Goal: Complete application form

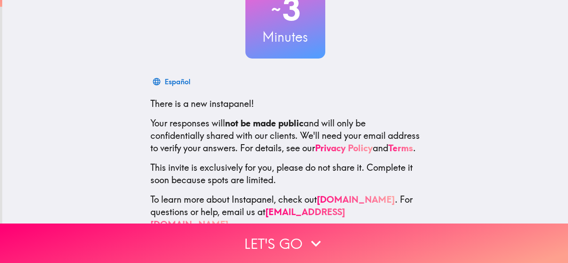
scroll to position [106, 0]
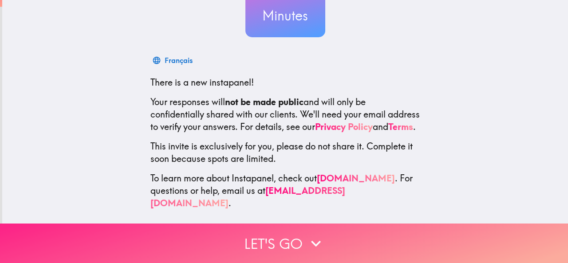
click at [266, 234] on button "Let's go" at bounding box center [284, 244] width 568 height 40
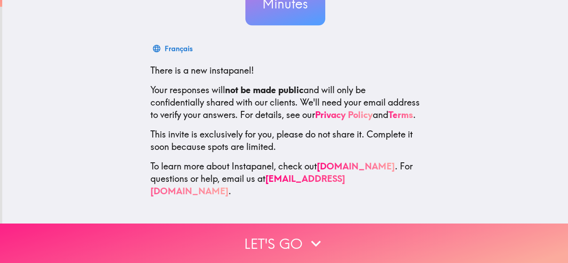
scroll to position [0, 0]
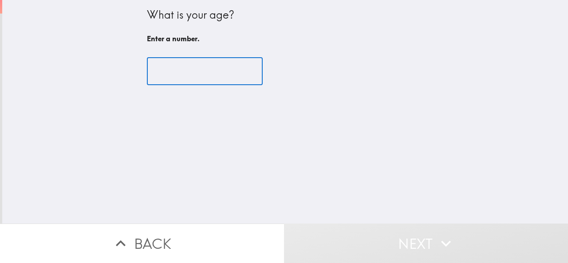
click at [191, 71] on input "number" at bounding box center [205, 72] width 116 height 28
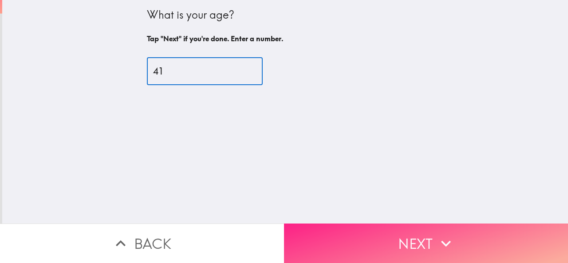
type input "41"
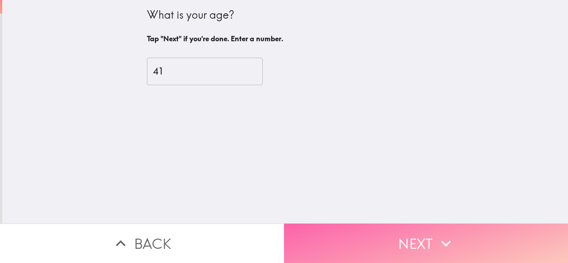
click at [381, 231] on button "Next" at bounding box center [426, 244] width 284 height 40
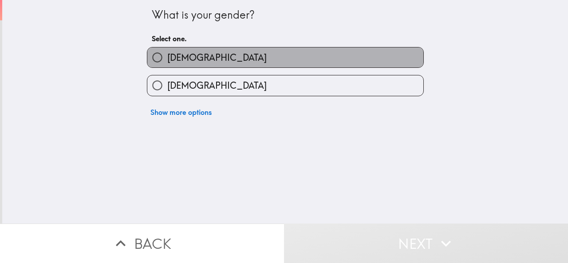
click at [369, 48] on label "[DEMOGRAPHIC_DATA]" at bounding box center [285, 58] width 276 height 20
click at [167, 48] on input "[DEMOGRAPHIC_DATA]" at bounding box center [157, 58] width 20 height 20
radio input "true"
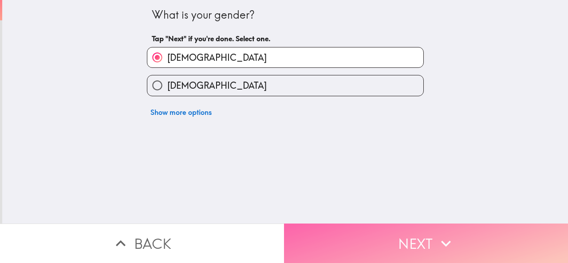
click at [369, 232] on button "Next" at bounding box center [426, 244] width 284 height 40
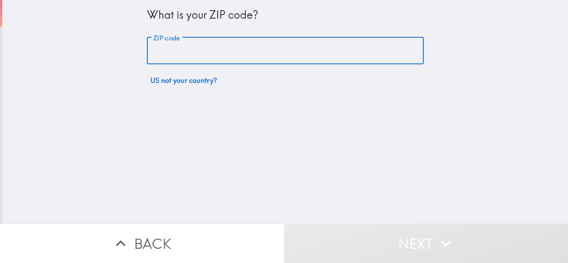
click at [258, 54] on input "ZIP code" at bounding box center [285, 51] width 277 height 28
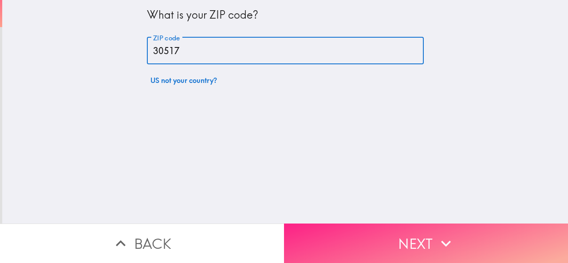
type input "30517"
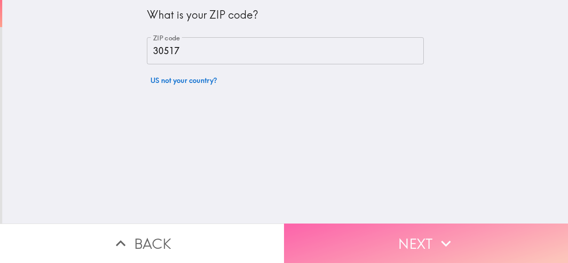
click at [311, 224] on button "Next" at bounding box center [426, 244] width 284 height 40
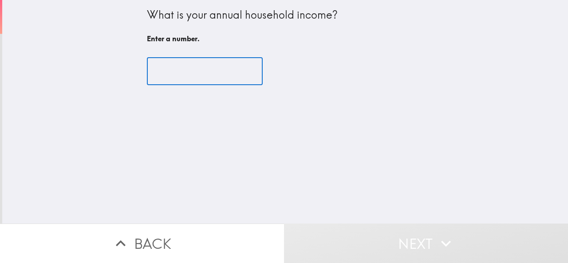
click at [172, 59] on input "number" at bounding box center [205, 72] width 116 height 28
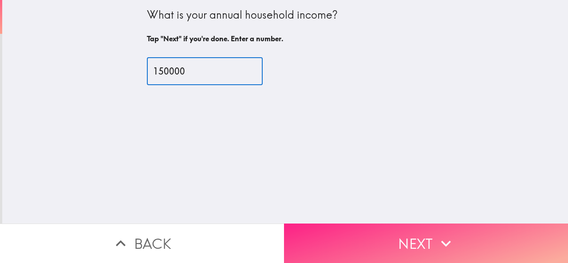
type input "150000"
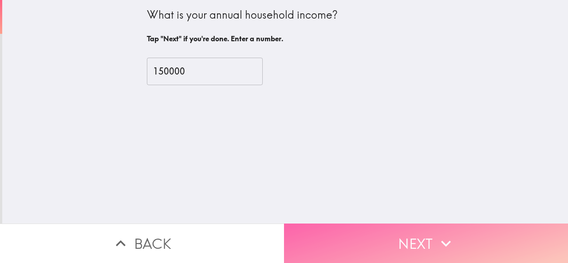
click at [332, 224] on button "Next" at bounding box center [426, 244] width 284 height 40
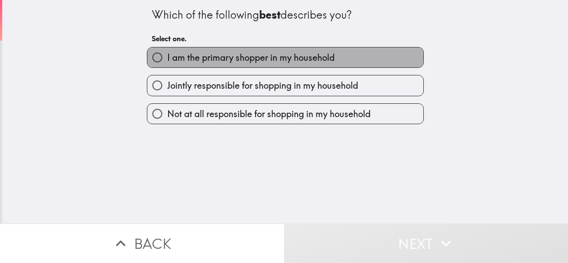
click at [228, 57] on span "I am the primary shopper in my household" at bounding box center [250, 58] width 167 height 12
click at [167, 57] on input "I am the primary shopper in my household" at bounding box center [157, 58] width 20 height 20
radio input "true"
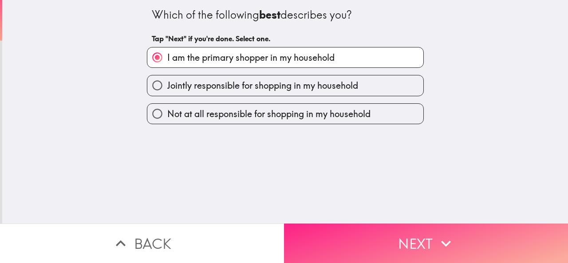
click at [336, 251] on button "Next" at bounding box center [426, 244] width 284 height 40
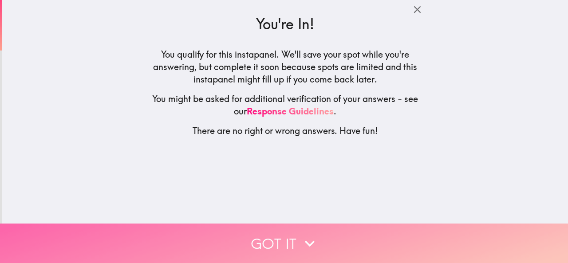
click at [318, 235] on button "Got it" at bounding box center [284, 244] width 568 height 40
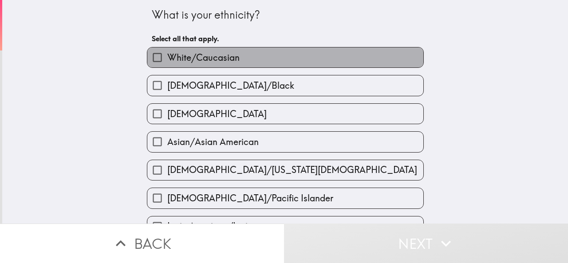
click at [289, 55] on label "White/Caucasian" at bounding box center [285, 58] width 276 height 20
click at [167, 55] on input "White/Caucasian" at bounding box center [157, 58] width 20 height 20
checkbox input "true"
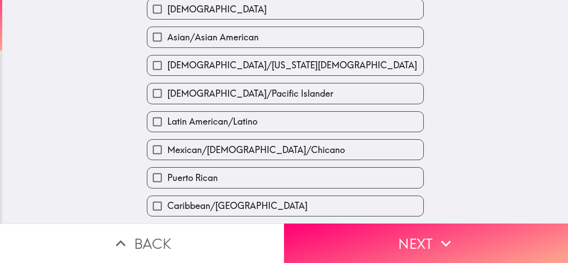
scroll to position [107, 0]
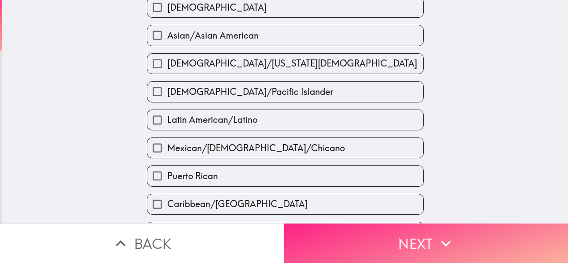
click at [329, 237] on button "Next" at bounding box center [426, 244] width 284 height 40
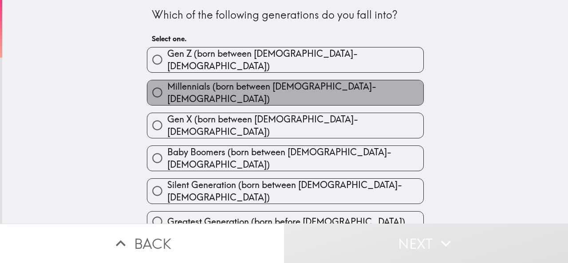
click at [313, 80] on label "Millennials (born between [DEMOGRAPHIC_DATA]-[DEMOGRAPHIC_DATA])" at bounding box center [285, 92] width 276 height 25
click at [167, 83] on input "Millennials (born between [DEMOGRAPHIC_DATA]-[DEMOGRAPHIC_DATA])" at bounding box center [157, 93] width 20 height 20
radio input "true"
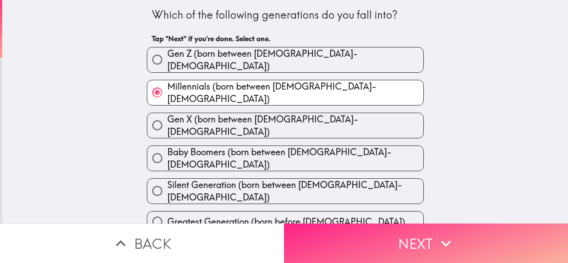
click at [343, 235] on button "Next" at bounding box center [426, 244] width 284 height 40
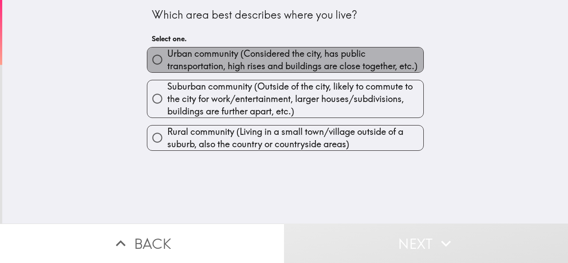
click at [301, 60] on span "Urban community (Considered the city, has public transportation, high rises and…" at bounding box center [295, 60] width 256 height 25
click at [167, 60] on input "Urban community (Considered the city, has public transportation, high rises and…" at bounding box center [157, 60] width 20 height 20
radio input "true"
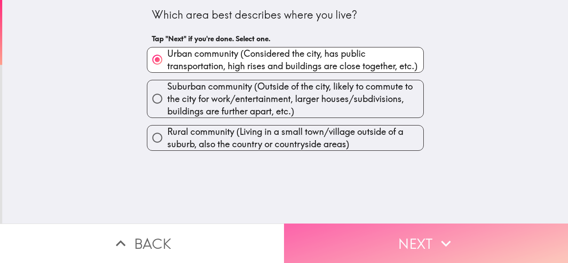
click at [335, 224] on button "Next" at bounding box center [426, 244] width 284 height 40
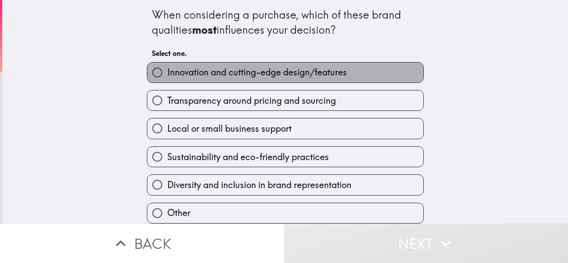
click at [288, 72] on span "Innovation and cutting-edge design/features" at bounding box center [257, 72] width 180 height 12
click at [167, 72] on input "Innovation and cutting-edge design/features" at bounding box center [157, 73] width 20 height 20
radio input "true"
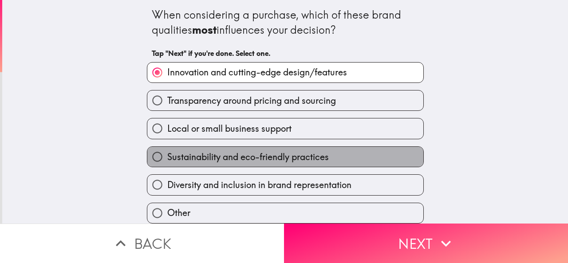
click at [317, 155] on span "Sustainability and eco-friendly practices" at bounding box center [248, 157] width 162 height 12
click at [167, 155] on input "Sustainability and eco-friendly practices" at bounding box center [157, 157] width 20 height 20
radio input "true"
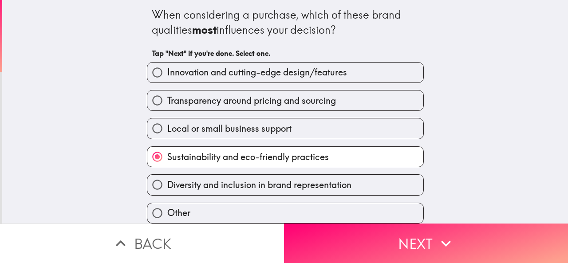
scroll to position [36, 0]
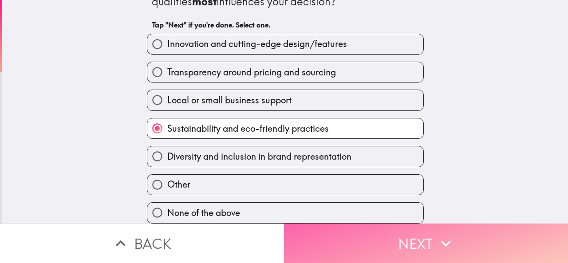
click at [349, 241] on button "Next" at bounding box center [426, 244] width 284 height 40
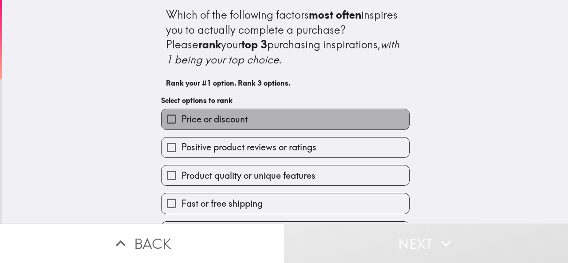
click at [314, 127] on label "Price or discount" at bounding box center [286, 119] width 248 height 20
click at [182, 127] on input "Price or discount" at bounding box center [172, 119] width 20 height 20
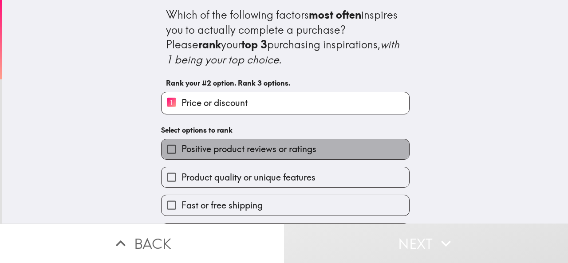
click at [314, 144] on label "Positive product reviews or ratings" at bounding box center [286, 149] width 248 height 20
click at [182, 144] on input "Positive product reviews or ratings" at bounding box center [172, 149] width 20 height 20
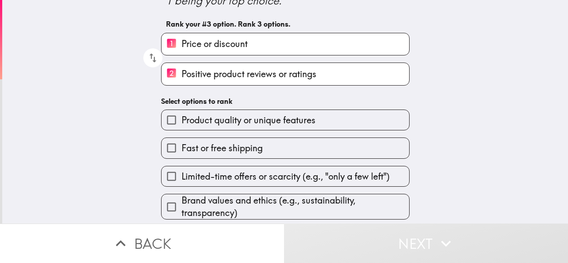
scroll to position [80, 0]
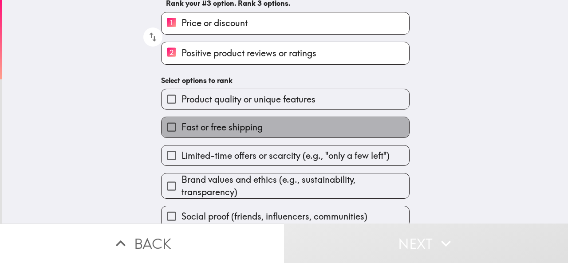
click at [275, 127] on label "Fast or free shipping" at bounding box center [286, 127] width 248 height 20
click at [182, 127] on input "Fast or free shipping" at bounding box center [172, 127] width 20 height 20
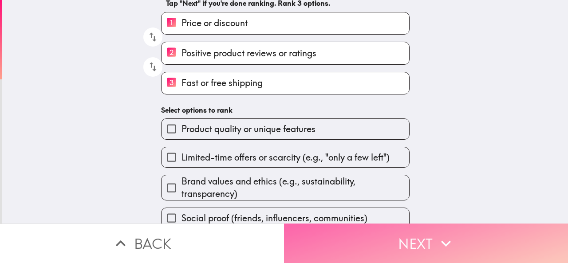
click at [329, 234] on button "Next" at bounding box center [426, 244] width 284 height 40
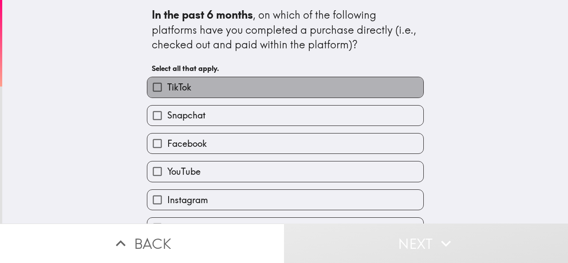
click at [278, 95] on label "TikTok" at bounding box center [285, 87] width 276 height 20
click at [167, 95] on input "TikTok" at bounding box center [157, 87] width 20 height 20
checkbox input "true"
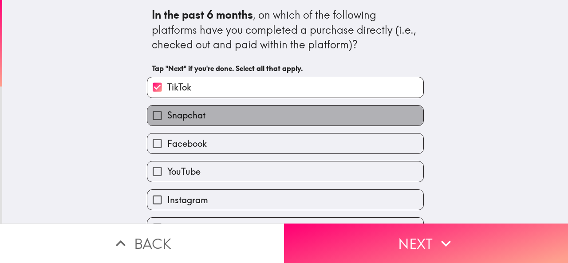
click at [275, 116] on label "Snapchat" at bounding box center [285, 116] width 276 height 20
click at [167, 116] on input "Snapchat" at bounding box center [157, 116] width 20 height 20
checkbox input "true"
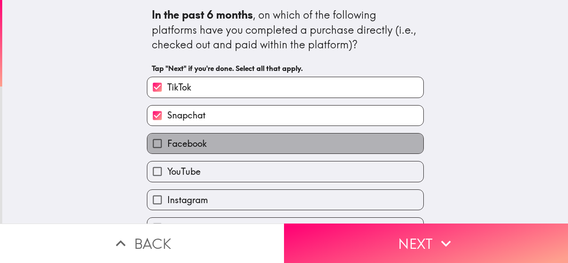
click at [272, 143] on label "Facebook" at bounding box center [285, 144] width 276 height 20
click at [167, 143] on input "Facebook" at bounding box center [157, 144] width 20 height 20
checkbox input "true"
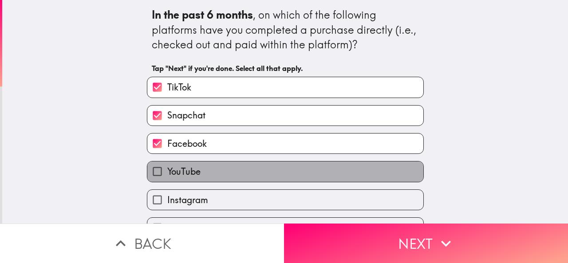
click at [268, 173] on label "YouTube" at bounding box center [285, 172] width 276 height 20
click at [167, 173] on input "YouTube" at bounding box center [157, 172] width 20 height 20
checkbox input "true"
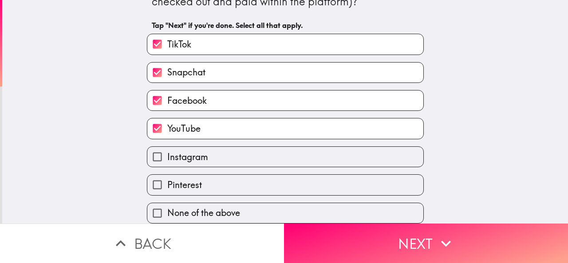
scroll to position [50, 0]
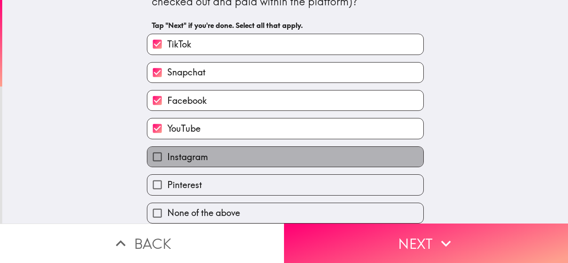
click at [260, 147] on label "Instagram" at bounding box center [285, 157] width 276 height 20
click at [167, 147] on input "Instagram" at bounding box center [157, 157] width 20 height 20
checkbox input "true"
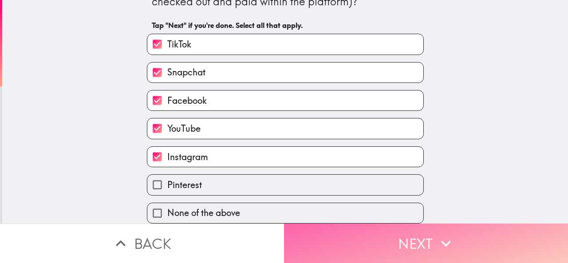
click at [308, 254] on button "Next" at bounding box center [426, 244] width 284 height 40
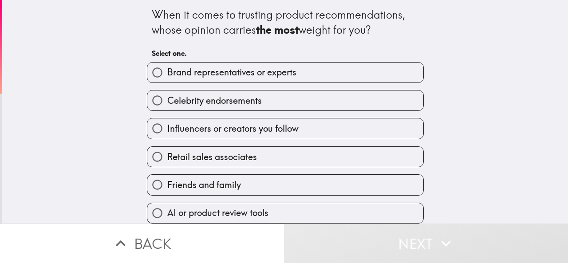
click at [237, 73] on span "Brand representatives or experts" at bounding box center [231, 72] width 129 height 12
click at [167, 73] on input "Brand representatives or experts" at bounding box center [157, 73] width 20 height 20
radio input "true"
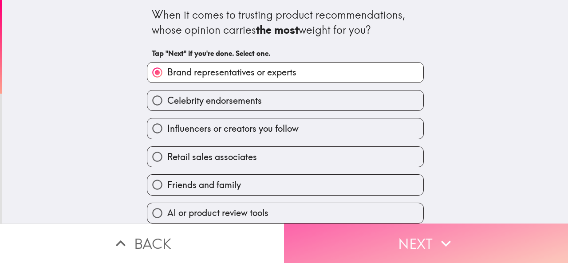
click at [316, 235] on button "Next" at bounding box center [426, 244] width 284 height 40
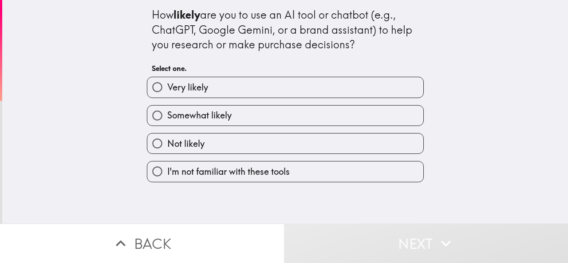
click at [259, 83] on label "Very likely" at bounding box center [285, 87] width 276 height 20
click at [167, 83] on input "Very likely" at bounding box center [157, 87] width 20 height 20
radio input "true"
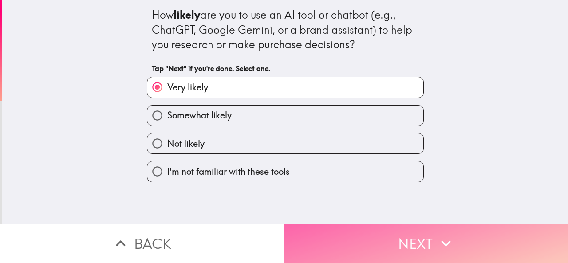
click at [341, 242] on button "Next" at bounding box center [426, 244] width 284 height 40
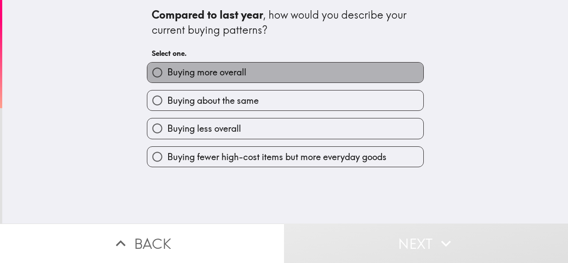
click at [276, 68] on label "Buying more overall" at bounding box center [285, 73] width 276 height 20
click at [167, 68] on input "Buying more overall" at bounding box center [157, 73] width 20 height 20
radio input "true"
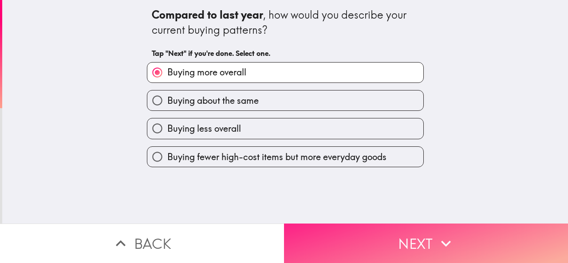
click at [323, 245] on button "Next" at bounding box center [426, 244] width 284 height 40
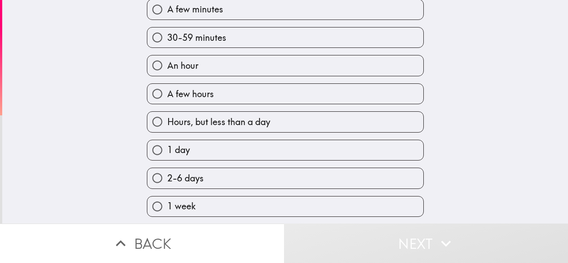
scroll to position [67, 0]
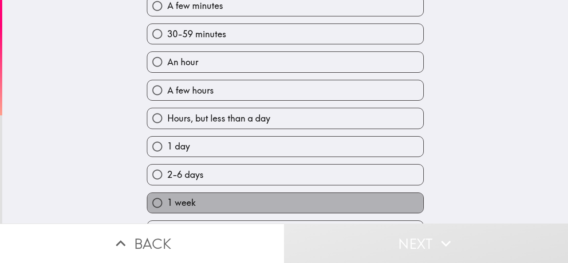
click at [245, 204] on label "1 week" at bounding box center [285, 203] width 276 height 20
click at [167, 204] on input "1 week" at bounding box center [157, 203] width 20 height 20
radio input "true"
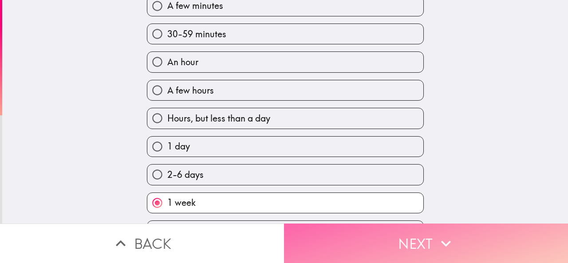
click at [324, 240] on button "Next" at bounding box center [426, 244] width 284 height 40
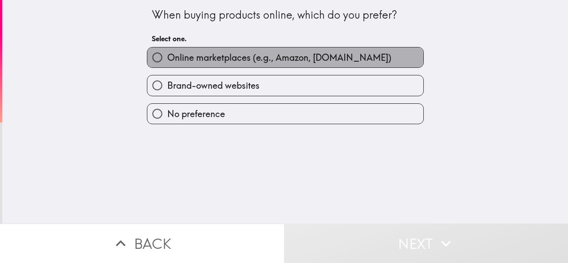
click at [259, 58] on span "Online marketplaces (e.g., Amazon, [DOMAIN_NAME])" at bounding box center [279, 58] width 224 height 12
click at [167, 58] on input "Online marketplaces (e.g., Amazon, [DOMAIN_NAME])" at bounding box center [157, 58] width 20 height 20
radio input "true"
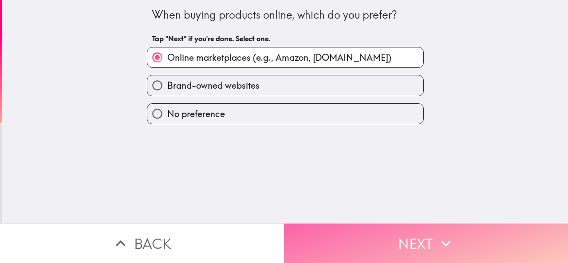
click at [325, 230] on button "Next" at bounding box center [426, 244] width 284 height 40
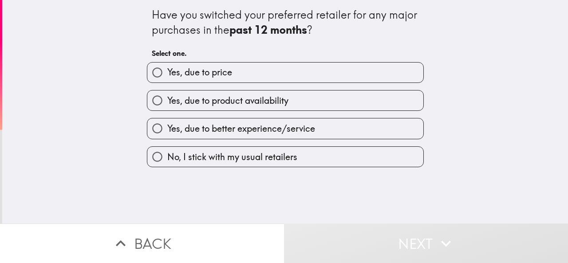
click at [279, 139] on div "Yes, due to better experience/service" at bounding box center [285, 128] width 277 height 21
click at [280, 167] on label "No, I stick with my usual retailers" at bounding box center [285, 157] width 276 height 20
click at [167, 167] on input "No, I stick with my usual retailers" at bounding box center [157, 157] width 20 height 20
radio input "true"
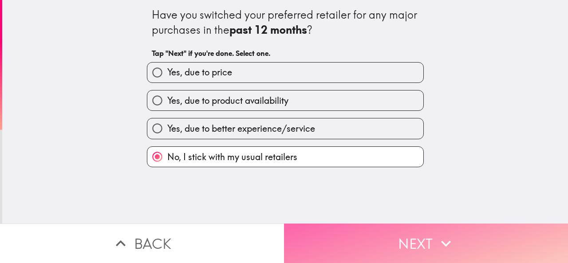
click at [313, 234] on button "Next" at bounding box center [426, 244] width 284 height 40
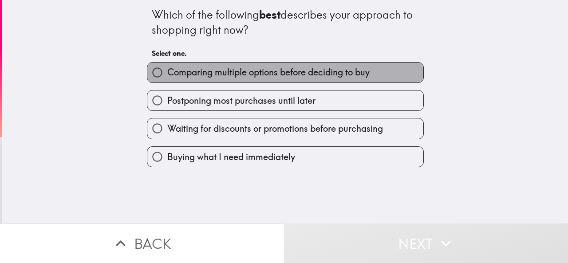
click at [292, 80] on label "Comparing multiple options before deciding to buy" at bounding box center [285, 73] width 276 height 20
click at [167, 80] on input "Comparing multiple options before deciding to buy" at bounding box center [157, 73] width 20 height 20
radio input "true"
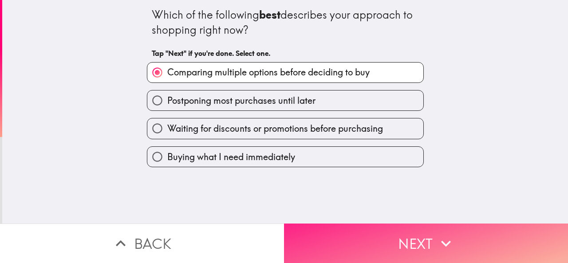
click at [360, 245] on button "Next" at bounding box center [426, 244] width 284 height 40
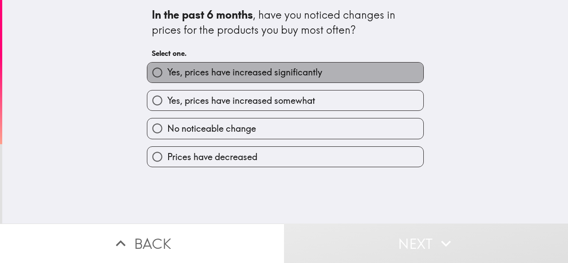
click at [285, 68] on span "Yes, prices have increased significantly" at bounding box center [244, 72] width 155 height 12
click at [167, 68] on input "Yes, prices have increased significantly" at bounding box center [157, 73] width 20 height 20
radio input "true"
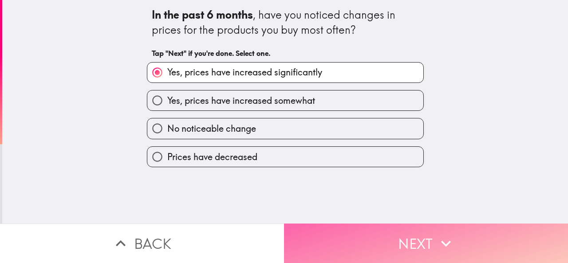
click at [327, 230] on button "Next" at bounding box center [426, 244] width 284 height 40
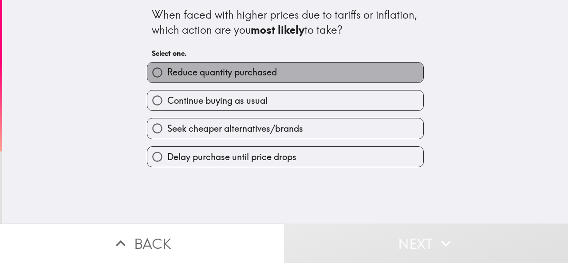
click at [278, 79] on label "Reduce quantity purchased" at bounding box center [285, 73] width 276 height 20
click at [167, 79] on input "Reduce quantity purchased" at bounding box center [157, 73] width 20 height 20
radio input "true"
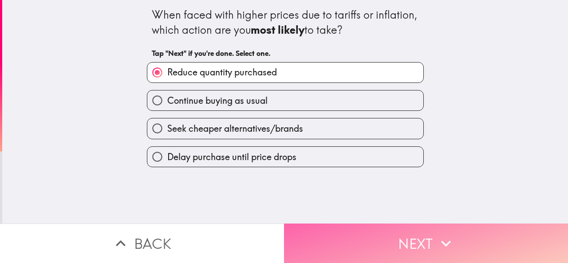
click at [325, 236] on button "Next" at bounding box center [426, 244] width 284 height 40
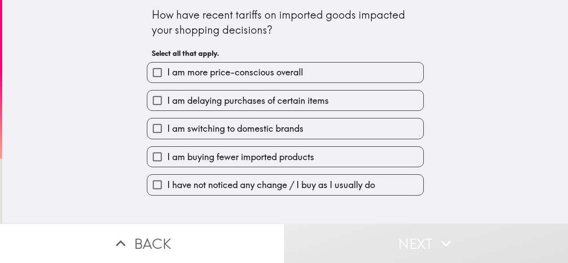
click at [271, 61] on div "I am more price-conscious overall" at bounding box center [282, 69] width 284 height 28
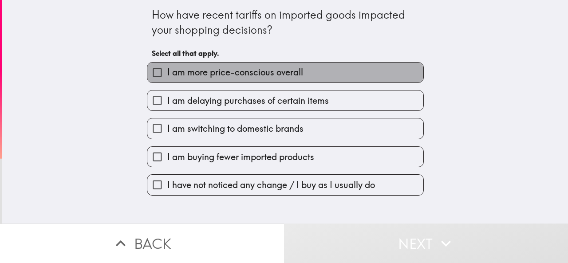
click at [271, 74] on span "I am more price-conscious overall" at bounding box center [235, 72] width 136 height 12
click at [167, 74] on input "I am more price-conscious overall" at bounding box center [157, 73] width 20 height 20
checkbox input "true"
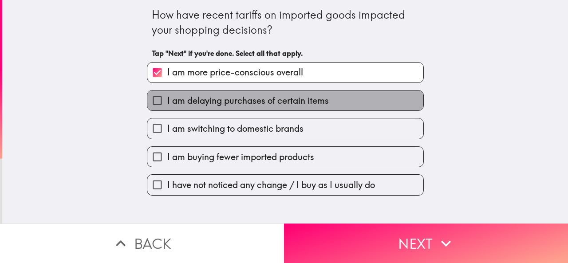
click at [273, 102] on span "I am delaying purchases of certain items" at bounding box center [248, 101] width 162 height 12
click at [167, 102] on input "I am delaying purchases of certain items" at bounding box center [157, 101] width 20 height 20
checkbox input "true"
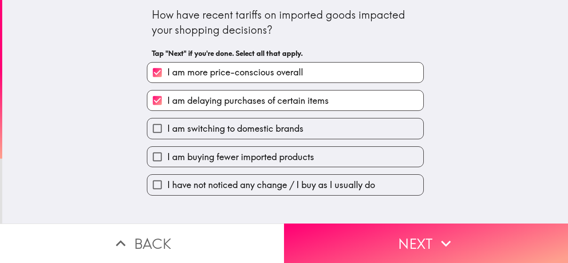
click at [276, 157] on span "I am buying fewer imported products" at bounding box center [240, 157] width 147 height 12
click at [167, 157] on input "I am buying fewer imported products" at bounding box center [157, 157] width 20 height 20
checkbox input "true"
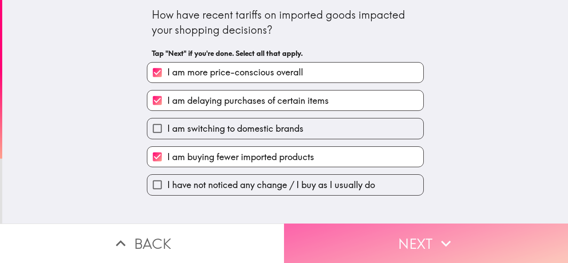
click at [300, 224] on button "Next" at bounding box center [426, 244] width 284 height 40
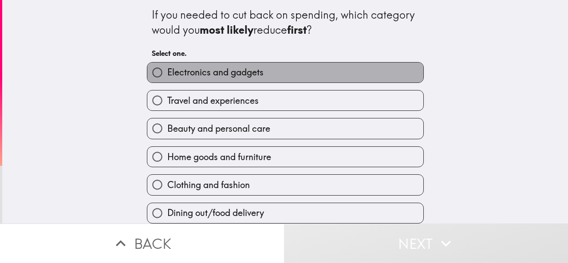
click at [271, 69] on label "Electronics and gadgets" at bounding box center [285, 73] width 276 height 20
click at [167, 69] on input "Electronics and gadgets" at bounding box center [157, 73] width 20 height 20
radio input "true"
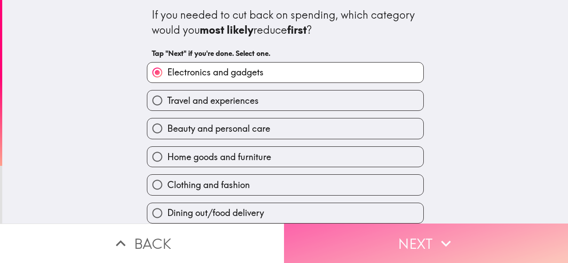
click at [315, 229] on button "Next" at bounding box center [426, 244] width 284 height 40
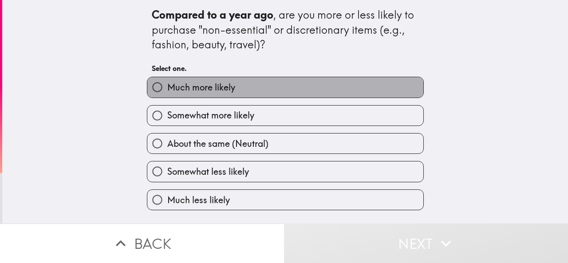
click at [293, 84] on label "Much more likely" at bounding box center [285, 87] width 276 height 20
click at [167, 84] on input "Much more likely" at bounding box center [157, 87] width 20 height 20
radio input "true"
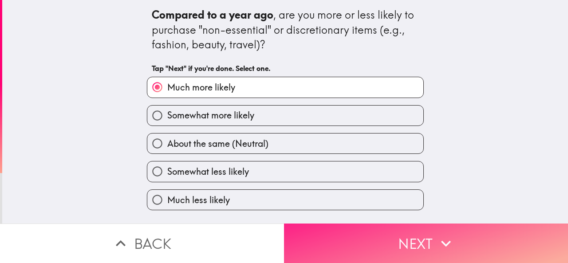
click at [337, 239] on button "Next" at bounding box center [426, 244] width 284 height 40
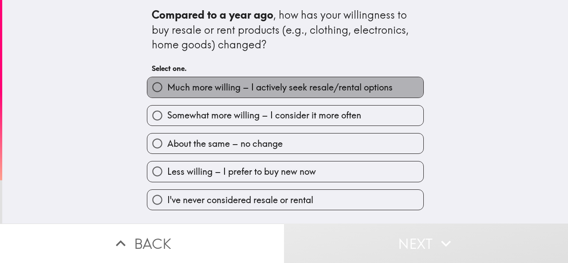
click at [271, 83] on span "Much more willing – I actively seek resale/rental options" at bounding box center [280, 87] width 226 height 12
click at [167, 83] on input "Much more willing – I actively seek resale/rental options" at bounding box center [157, 87] width 20 height 20
radio input "true"
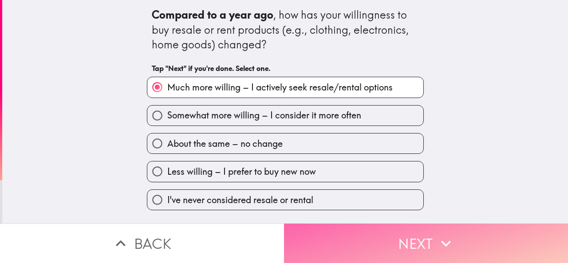
click at [336, 234] on button "Next" at bounding box center [426, 244] width 284 height 40
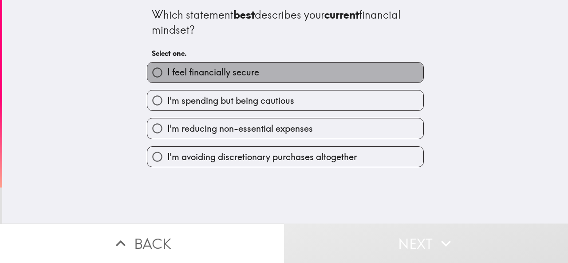
click at [273, 66] on label "I feel financially secure" at bounding box center [285, 73] width 276 height 20
click at [167, 66] on input "I feel financially secure" at bounding box center [157, 73] width 20 height 20
radio input "true"
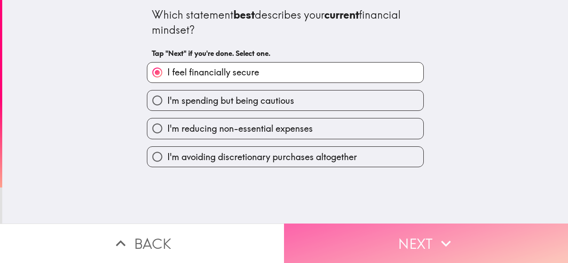
click at [332, 242] on button "Next" at bounding box center [426, 244] width 284 height 40
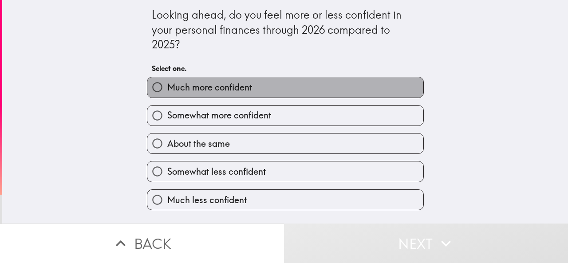
click at [271, 91] on label "Much more confident" at bounding box center [285, 87] width 276 height 20
click at [167, 91] on input "Much more confident" at bounding box center [157, 87] width 20 height 20
radio input "true"
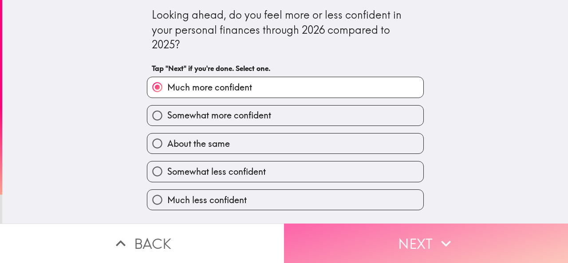
click at [308, 254] on button "Next" at bounding box center [426, 244] width 284 height 40
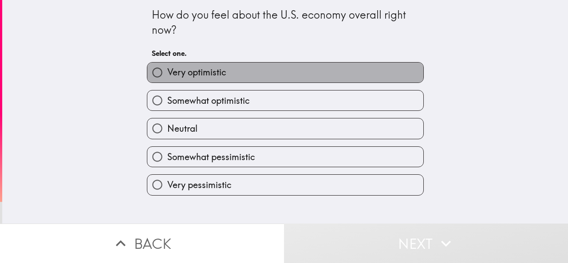
click at [264, 80] on label "Very optimistic" at bounding box center [285, 73] width 276 height 20
click at [167, 80] on input "Very optimistic" at bounding box center [157, 73] width 20 height 20
radio input "true"
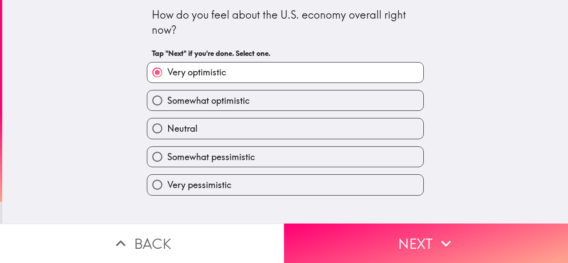
click at [282, 174] on div "Very pessimistic" at bounding box center [282, 181] width 284 height 28
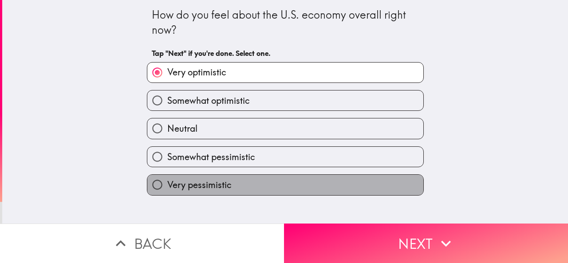
click at [282, 181] on label "Very pessimistic" at bounding box center [285, 185] width 276 height 20
click at [167, 181] on input "Very pessimistic" at bounding box center [157, 185] width 20 height 20
radio input "true"
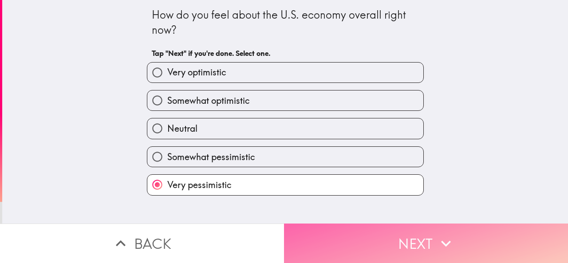
click at [311, 238] on button "Next" at bounding box center [426, 244] width 284 height 40
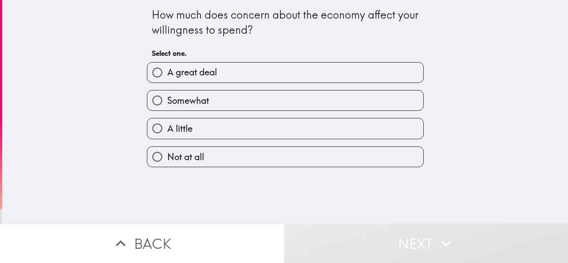
click at [253, 82] on label "A great deal" at bounding box center [285, 73] width 276 height 20
click at [167, 82] on input "A great deal" at bounding box center [157, 73] width 20 height 20
radio input "true"
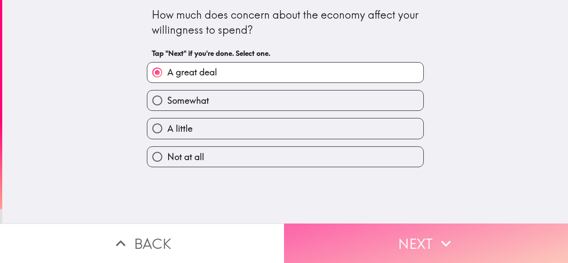
click at [302, 238] on button "Next" at bounding box center [426, 244] width 284 height 40
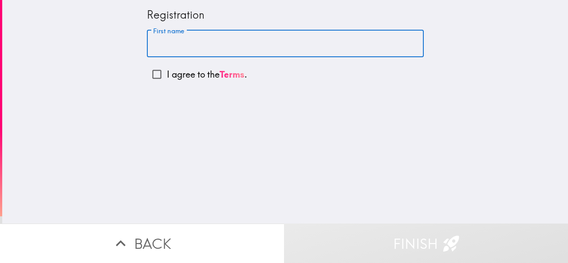
click at [210, 36] on input "First name" at bounding box center [285, 44] width 277 height 28
click at [199, 39] on input "First name" at bounding box center [285, 44] width 277 height 28
type input "[PERSON_NAME]"
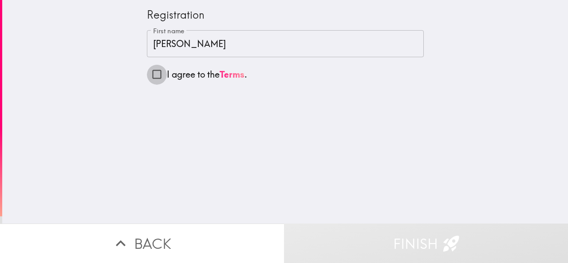
click at [155, 72] on input "I agree to the Terms ." at bounding box center [157, 74] width 20 height 20
checkbox input "true"
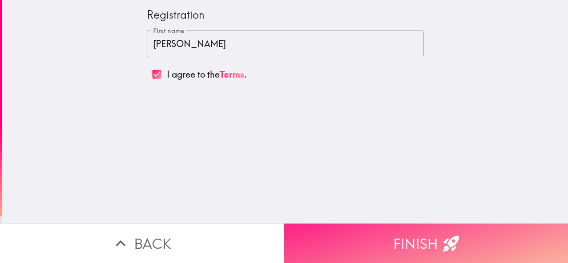
click at [302, 224] on button "Finish" at bounding box center [426, 244] width 284 height 40
